Goal: Task Accomplishment & Management: Manage account settings

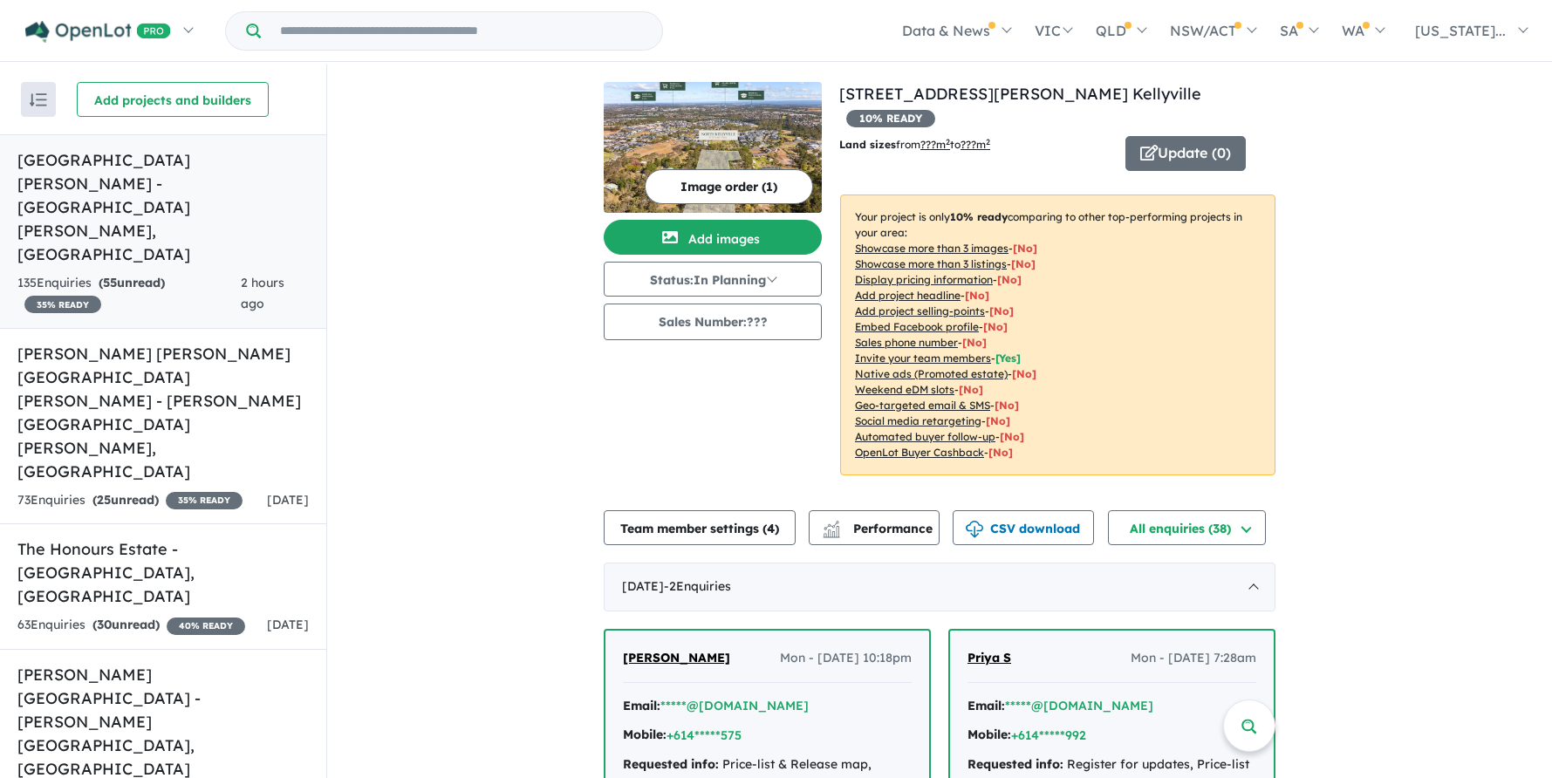
click at [178, 167] on h5 "[GEOGRAPHIC_DATA][PERSON_NAME] - [GEOGRAPHIC_DATA][PERSON_NAME] , [GEOGRAPHIC_D…" at bounding box center [162, 207] width 291 height 118
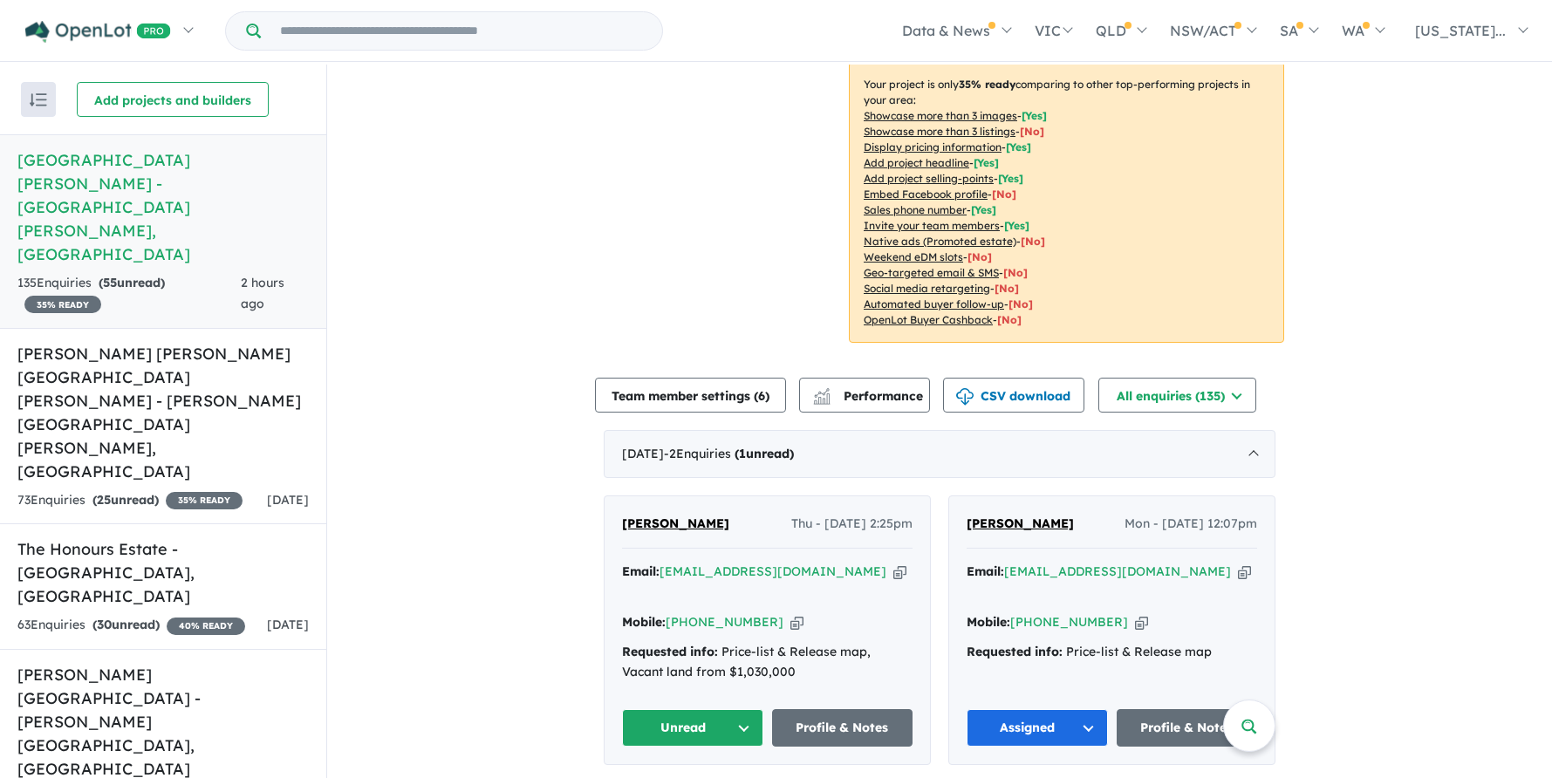
scroll to position [349, 0]
click at [640, 521] on span "[PERSON_NAME]" at bounding box center [675, 522] width 107 height 16
click at [731, 708] on button "Unread" at bounding box center [692, 727] width 141 height 38
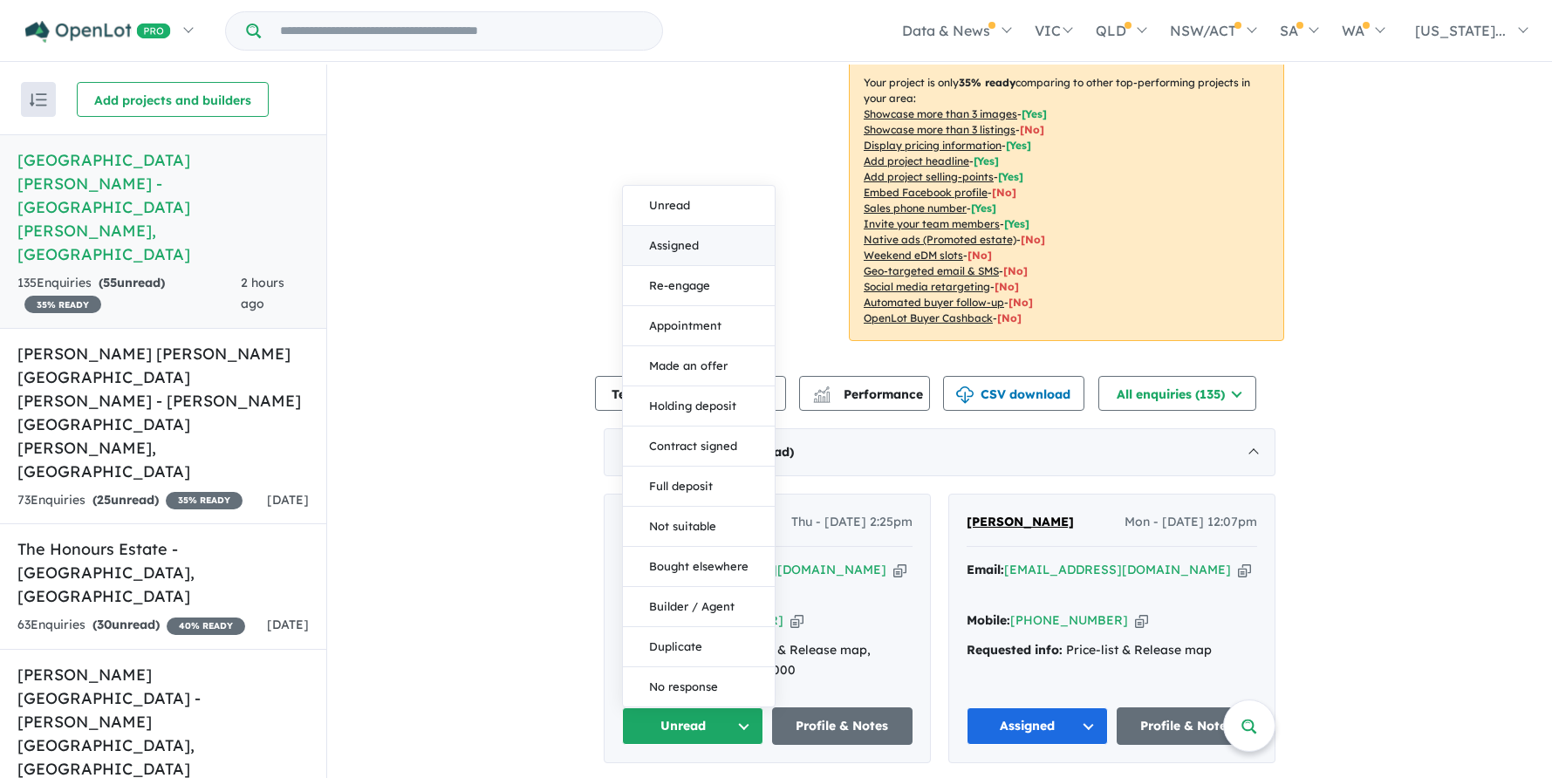
click at [698, 226] on button "Assigned" at bounding box center [699, 246] width 152 height 40
